Goal: Task Accomplishment & Management: Manage account settings

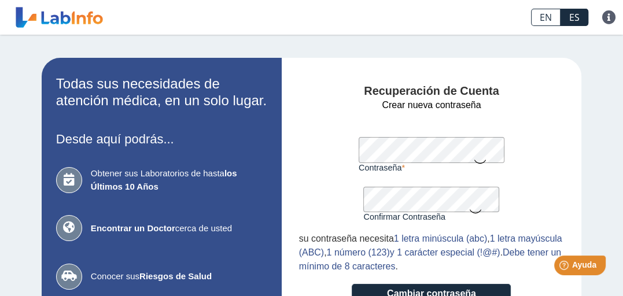
click at [473, 159] on icon at bounding box center [480, 161] width 14 height 23
click at [470, 212] on icon at bounding box center [475, 211] width 14 height 23
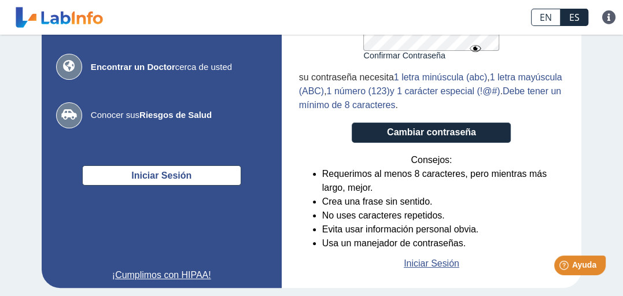
scroll to position [178, 0]
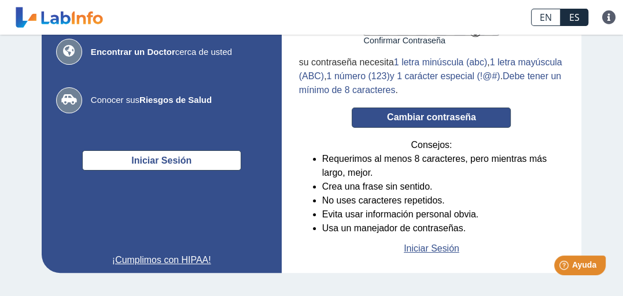
click at [407, 115] on button "Cambiar contraseña" at bounding box center [431, 118] width 159 height 20
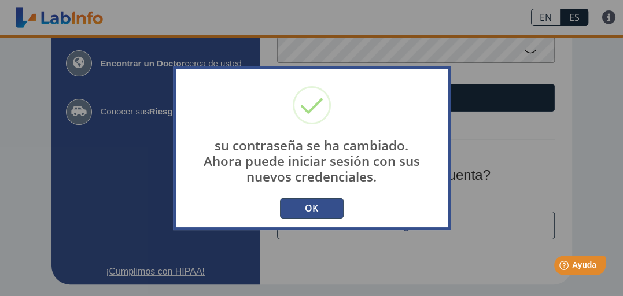
scroll to position [153, 0]
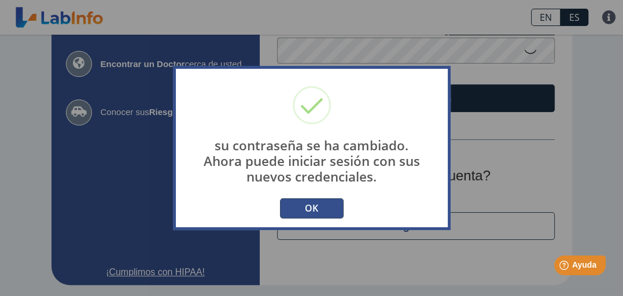
type input "[EMAIL_ADDRESS][DOMAIN_NAME]"
click at [309, 205] on button "OK" at bounding box center [312, 209] width 64 height 20
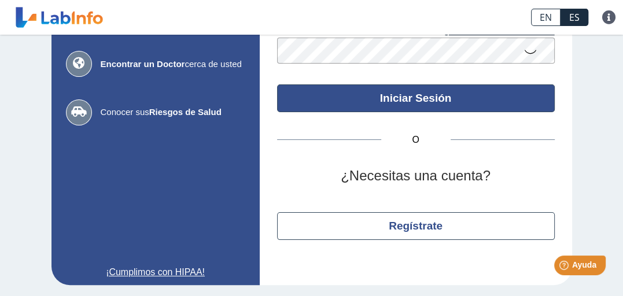
click at [422, 97] on button "Iniciar Sesión" at bounding box center [416, 98] width 278 height 28
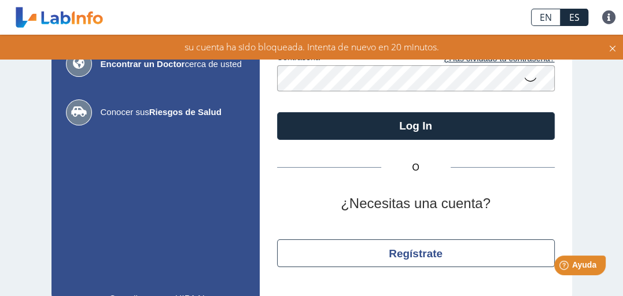
click at [527, 79] on icon at bounding box center [531, 79] width 14 height 23
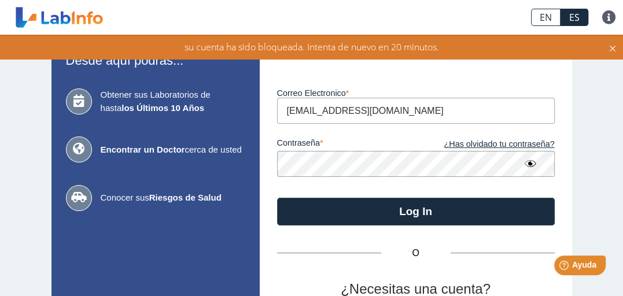
scroll to position [0, 0]
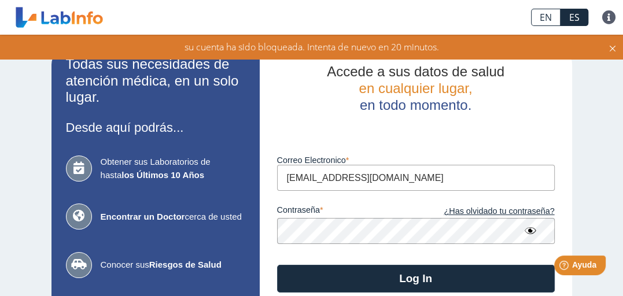
click at [242, 220] on app-login "Todas sus necesidades de atención médica, en un solo lugar. Desde aquí podrás..…" at bounding box center [312, 255] width 521 height 419
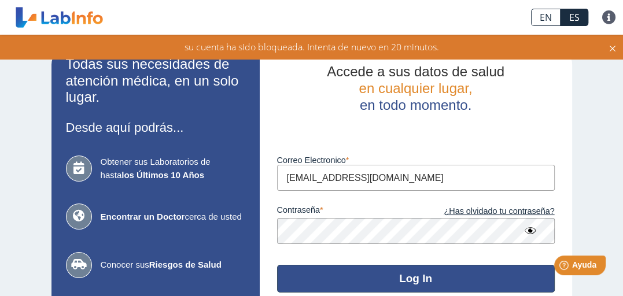
click at [436, 283] on button "Log In" at bounding box center [416, 279] width 278 height 28
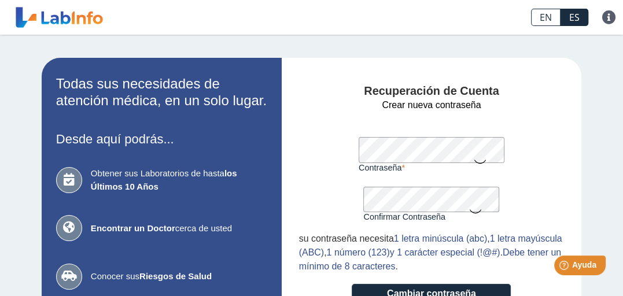
click at [471, 213] on icon at bounding box center [475, 211] width 14 height 23
click at [475, 156] on icon at bounding box center [480, 161] width 14 height 23
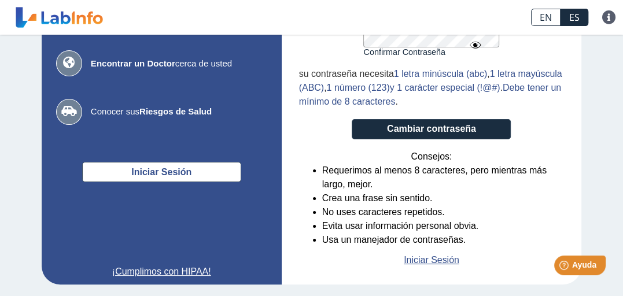
scroll to position [178, 0]
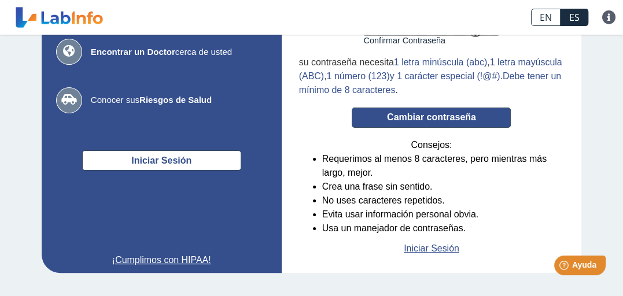
click at [466, 115] on button "Cambiar contraseña" at bounding box center [431, 118] width 159 height 20
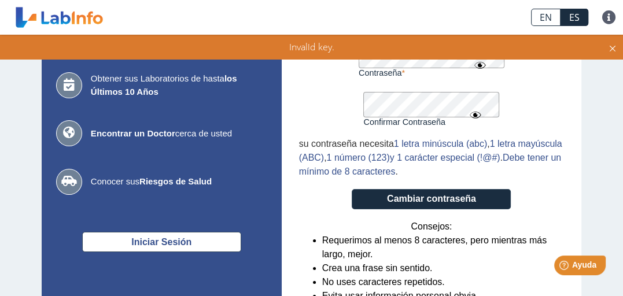
scroll to position [116, 0]
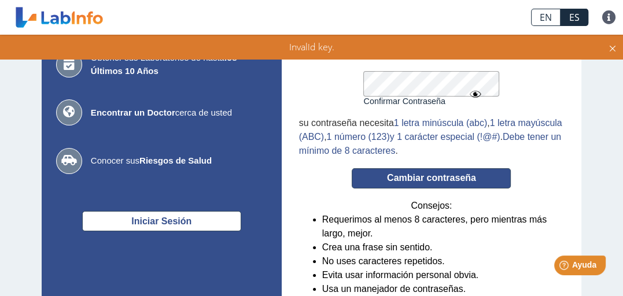
click at [476, 177] on button "Cambiar contraseña" at bounding box center [431, 178] width 159 height 20
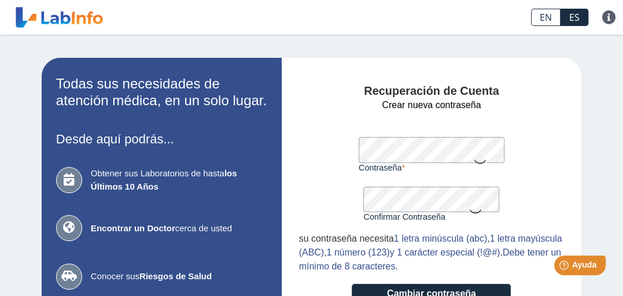
click at [475, 160] on icon at bounding box center [480, 161] width 14 height 23
click at [468, 210] on icon at bounding box center [475, 211] width 14 height 23
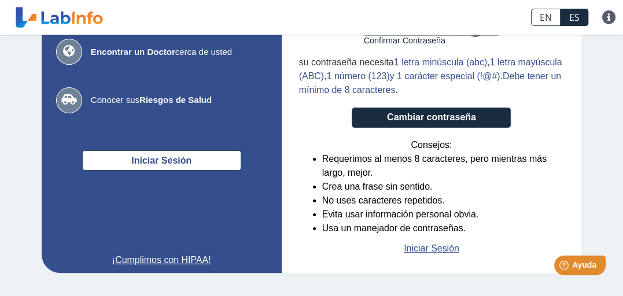
scroll to position [178, 0]
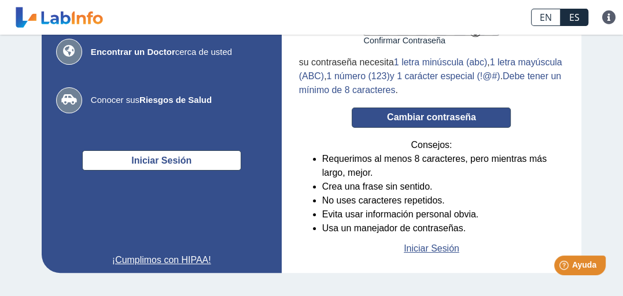
click at [417, 118] on button "Cambiar contraseña" at bounding box center [431, 118] width 159 height 20
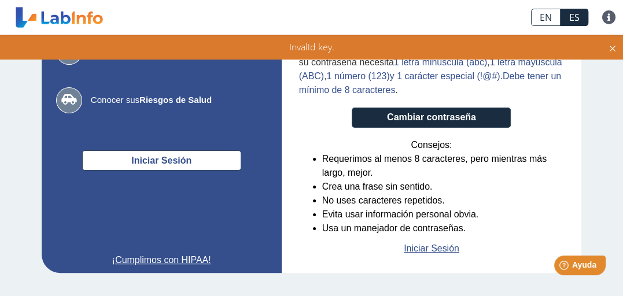
click at [611, 46] on icon at bounding box center [612, 47] width 9 height 13
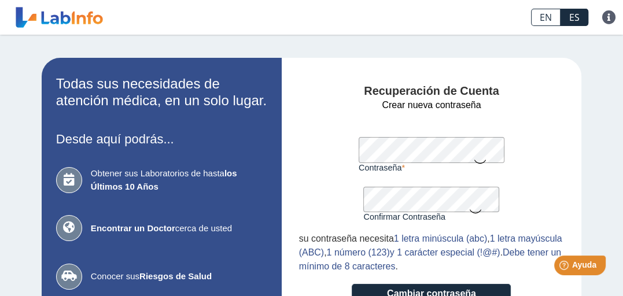
click at [473, 162] on icon at bounding box center [480, 161] width 14 height 23
click at [468, 209] on icon at bounding box center [475, 211] width 14 height 23
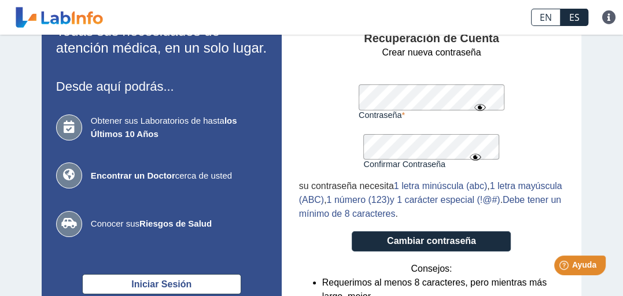
scroll to position [116, 0]
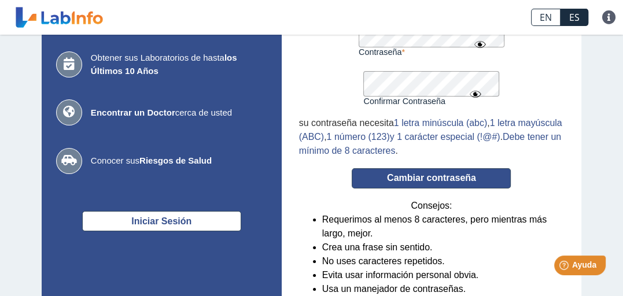
click at [444, 178] on button "Cambiar contraseña" at bounding box center [431, 178] width 159 height 20
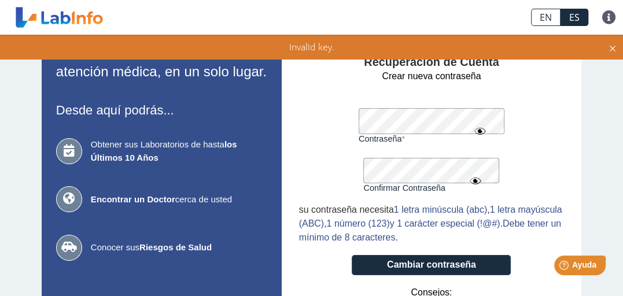
scroll to position [58, 0]
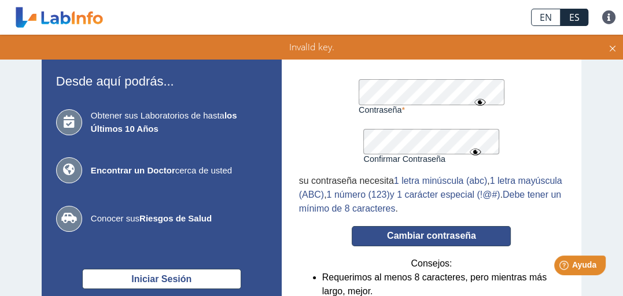
click at [457, 237] on button "Cambiar contraseña" at bounding box center [431, 236] width 159 height 20
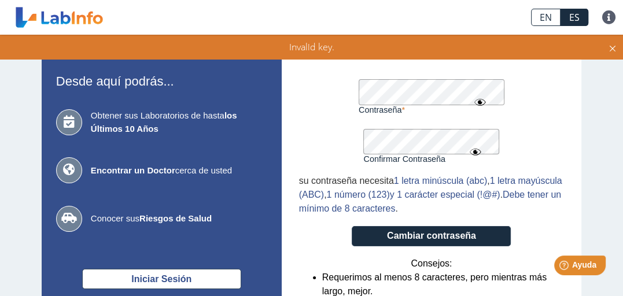
click at [613, 45] on icon at bounding box center [612, 47] width 9 height 13
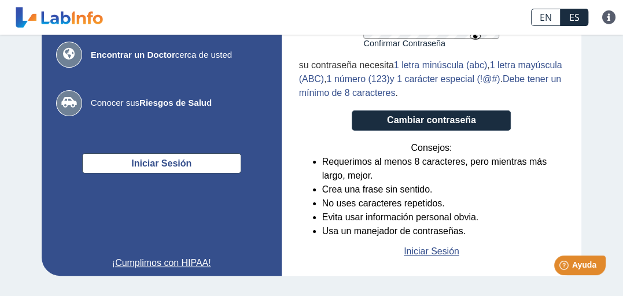
scroll to position [178, 0]
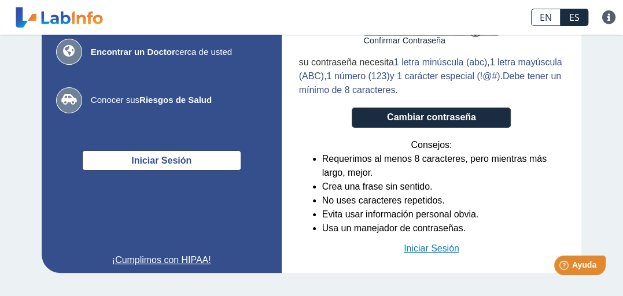
click at [412, 247] on link "Iniciar Sesión" at bounding box center [432, 249] width 56 height 14
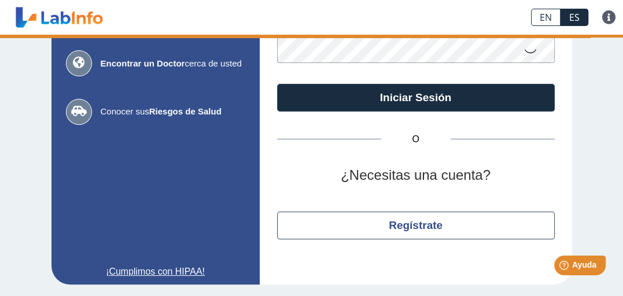
scroll to position [153, 0]
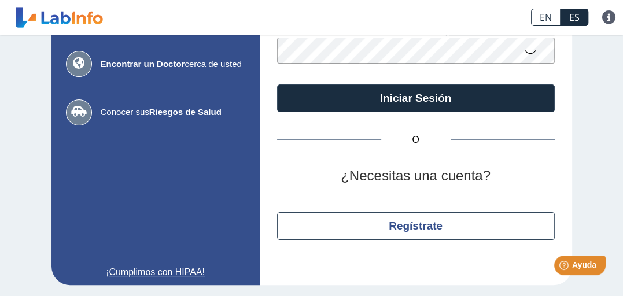
type input "rosvaldo562@gmail.com"
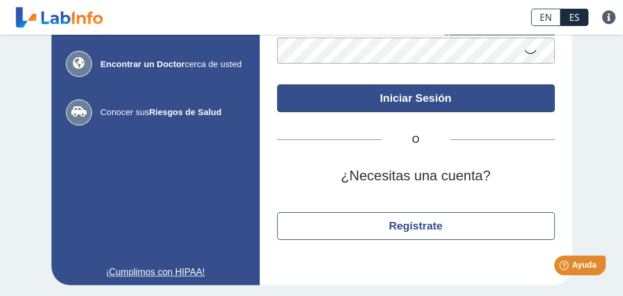
click at [376, 102] on button "Iniciar Sesión" at bounding box center [416, 98] width 278 height 28
